Goal: Information Seeking & Learning: Understand process/instructions

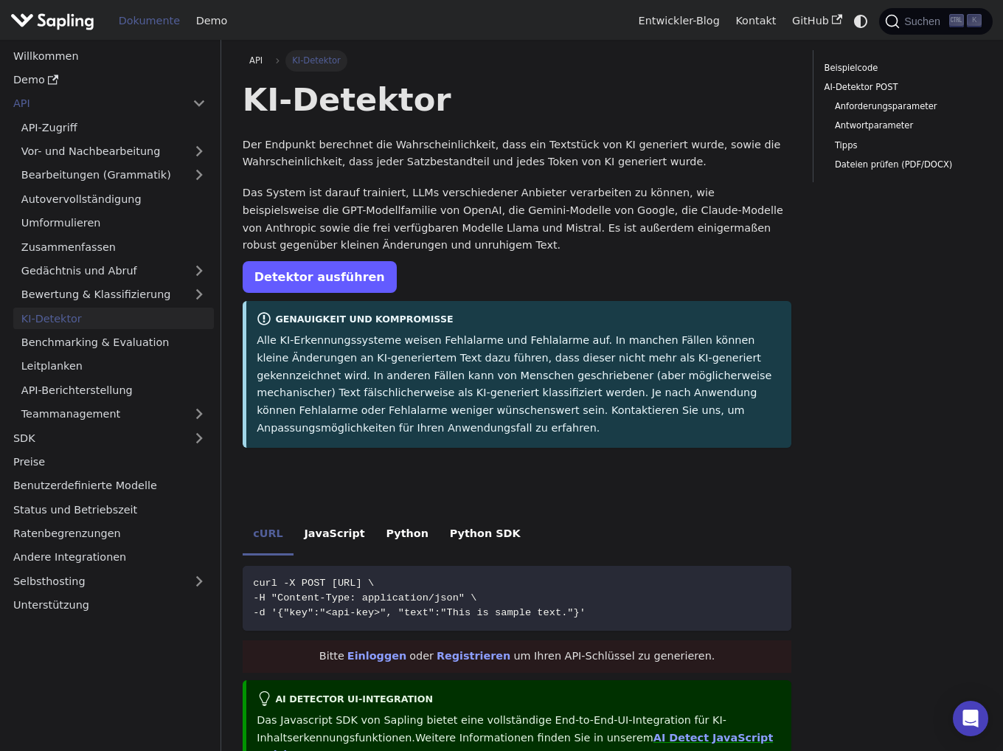
click at [325, 270] on font "Detektor ausführen" at bounding box center [320, 277] width 131 height 14
click at [425, 360] on font "Alle KI-Erkennungssysteme weisen Fehlalarme und Fehlalarme auf. In manchen Fäll…" at bounding box center [514, 384] width 515 height 100
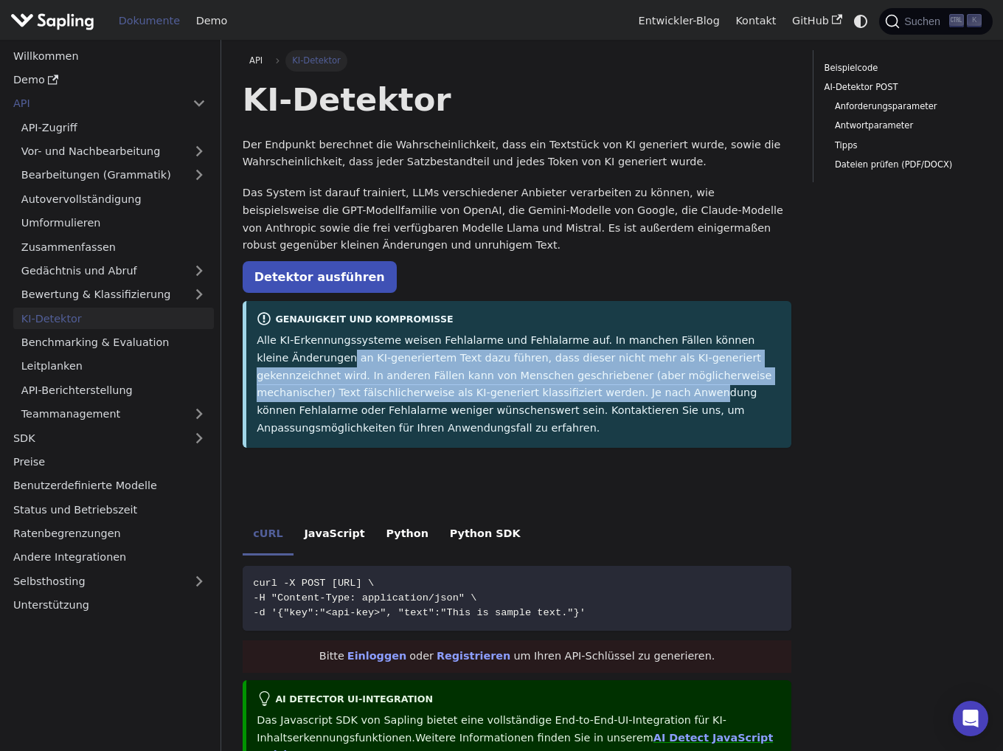
drag, startPoint x: 314, startPoint y: 355, endPoint x: 500, endPoint y: 389, distance: 189.7
click at [495, 388] on font "Alle KI-Erkennungssysteme weisen Fehlalarme und Fehlalarme auf. In manchen Fäll…" at bounding box center [514, 384] width 515 height 100
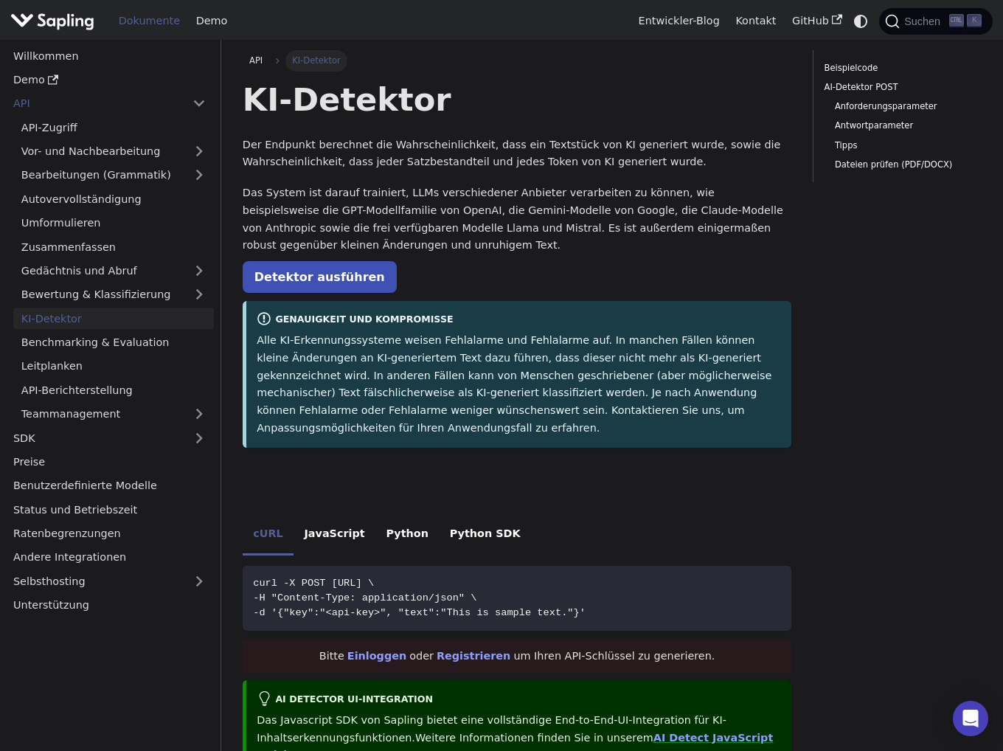
click at [500, 389] on font "Alle KI-Erkennungssysteme weisen Fehlalarme und Fehlalarme auf. In manchen Fäll…" at bounding box center [514, 384] width 515 height 100
click at [286, 147] on font "Der Endpunkt berechnet die Wahrscheinlichkeit, dass ein Textstück von KI generi…" at bounding box center [512, 154] width 539 height 30
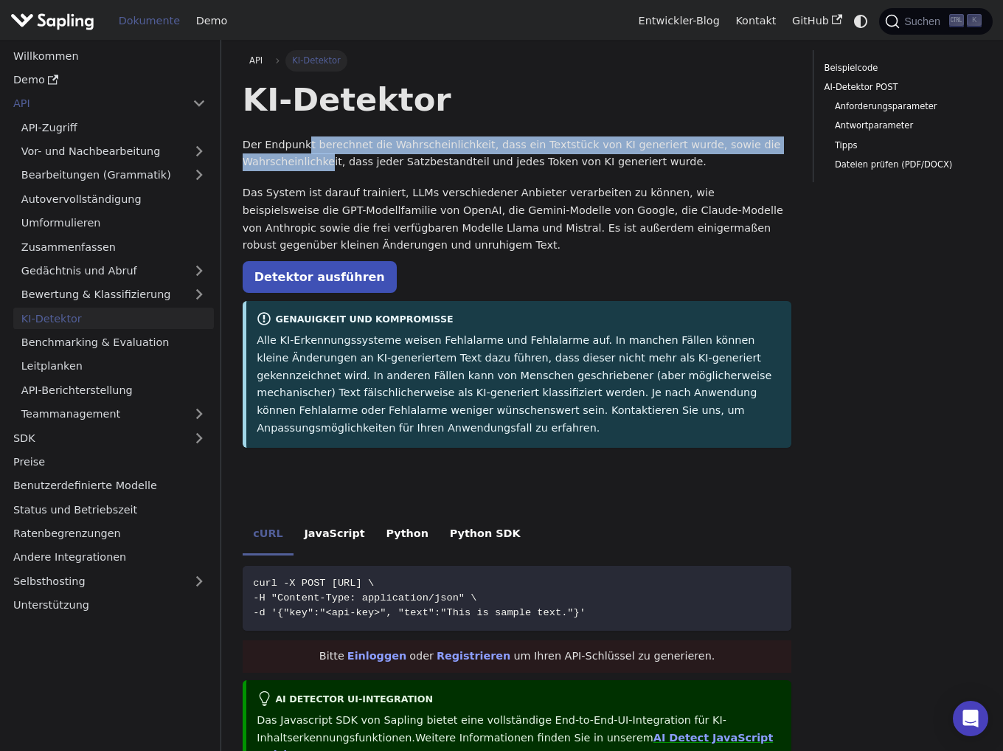
drag, startPoint x: 321, startPoint y: 169, endPoint x: 304, endPoint y: 142, distance: 31.5
click at [304, 142] on p "Der Endpunkt berechnet die Wahrscheinlichkeit, dass ein Textstück von KI generi…" at bounding box center [518, 153] width 550 height 35
click at [314, 154] on font "Der Endpunkt berechnet die Wahrscheinlichkeit, dass ein Textstück von KI generi…" at bounding box center [512, 154] width 539 height 30
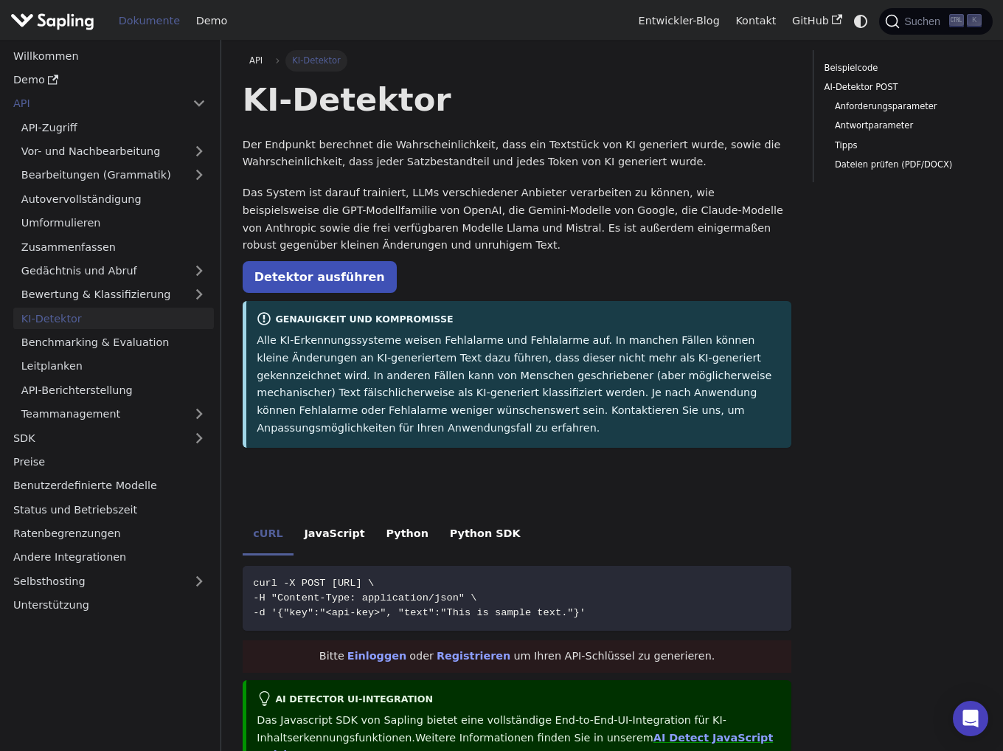
click at [355, 370] on font "Alle KI-Erkennungssysteme weisen Fehlalarme und Fehlalarme auf. In manchen Fäll…" at bounding box center [514, 384] width 515 height 100
